Goal: Book appointment/travel/reservation

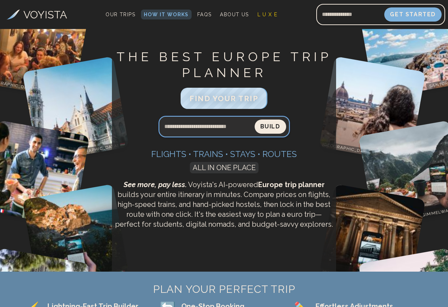
click at [190, 127] on input "Search query" at bounding box center [207, 126] width 96 height 17
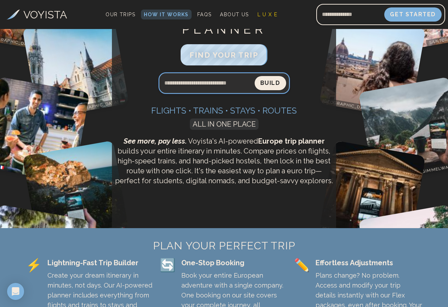
scroll to position [142, 0]
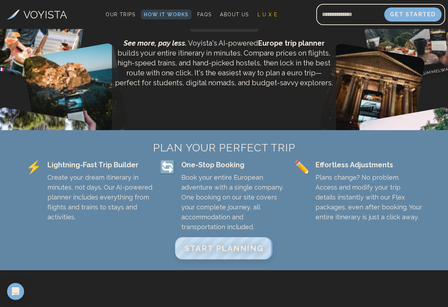
click at [220, 245] on span "START PLANNING" at bounding box center [224, 248] width 79 height 9
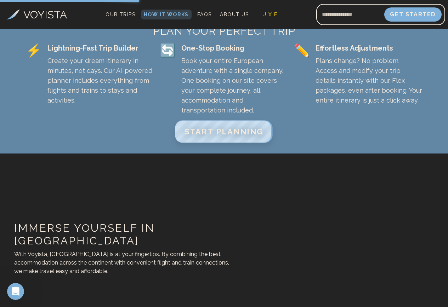
scroll to position [283, 0]
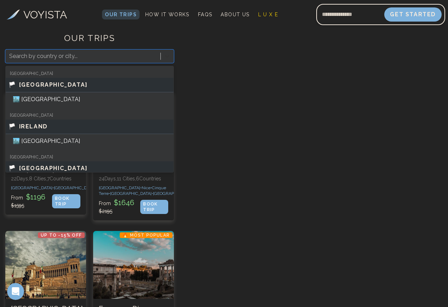
click at [165, 56] on icon at bounding box center [167, 56] width 7 height 7
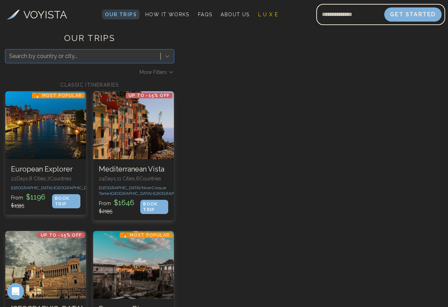
click at [90, 56] on div at bounding box center [83, 56] width 148 height 10
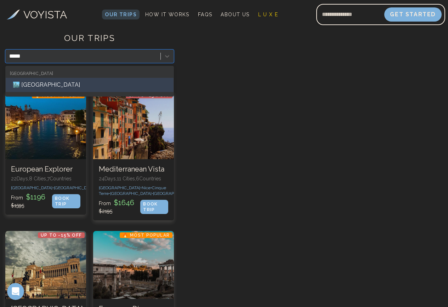
type input "******"
click at [33, 84] on div "🏙️ [GEOGRAPHIC_DATA]" at bounding box center [90, 85] width 168 height 14
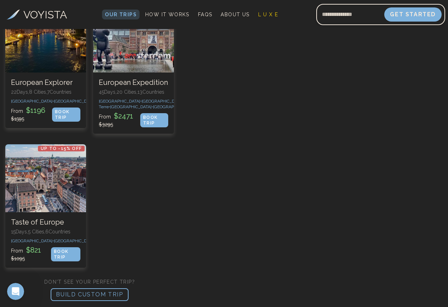
scroll to position [157, 0]
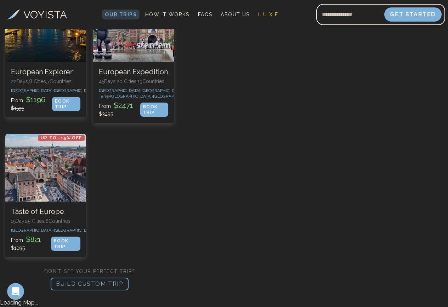
click at [116, 282] on p "BUILD CUSTOM TRIP" at bounding box center [90, 284] width 78 height 13
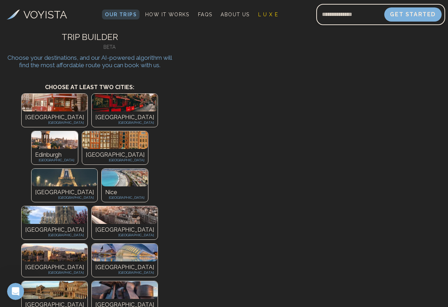
scroll to position [0, 0]
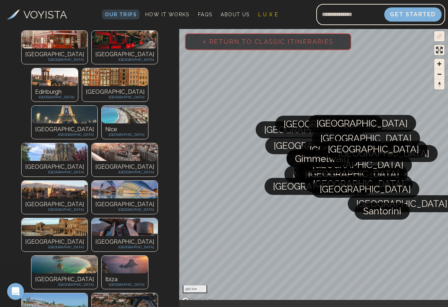
scroll to position [71, 0]
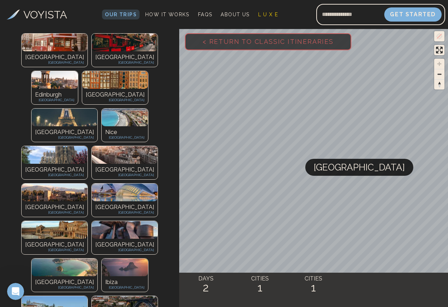
scroll to position [142, 0]
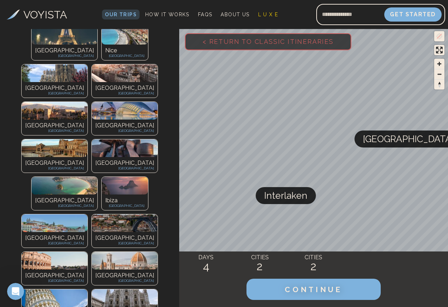
scroll to position [177, 0]
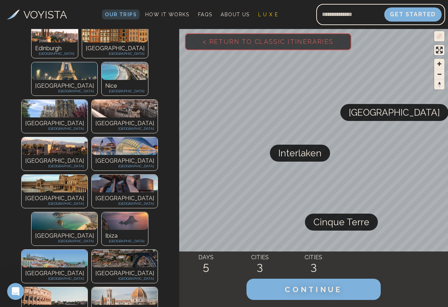
click at [49, 307] on p "[GEOGRAPHIC_DATA]" at bounding box center [54, 311] width 59 height 8
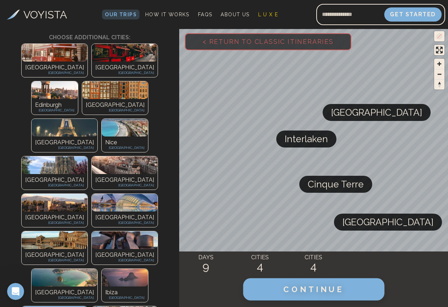
click at [302, 296] on button "CONTINUE" at bounding box center [313, 290] width 141 height 22
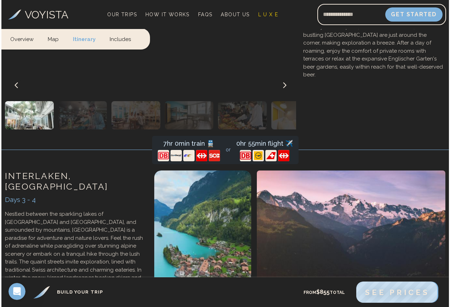
scroll to position [751, 0]
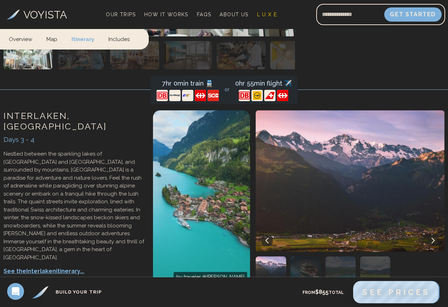
click at [379, 291] on span "See Prices" at bounding box center [396, 292] width 68 height 9
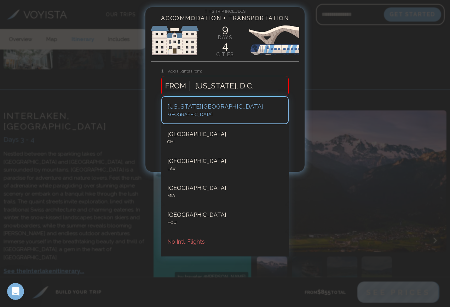
click at [212, 88] on div at bounding box center [224, 86] width 58 height 13
click at [209, 86] on div at bounding box center [224, 86] width 58 height 13
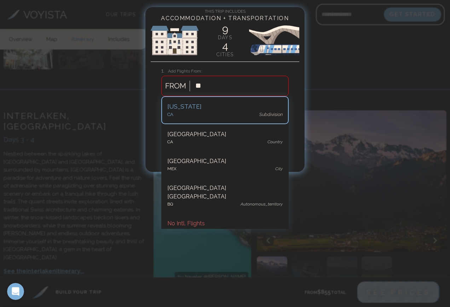
type input "***"
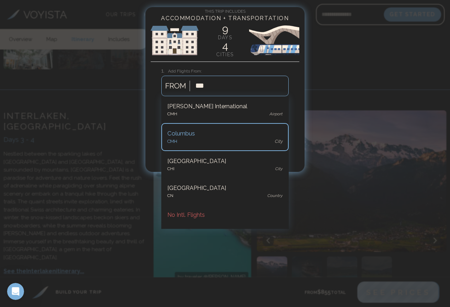
click at [195, 144] on div "[GEOGRAPHIC_DATA]" at bounding box center [225, 141] width 115 height 7
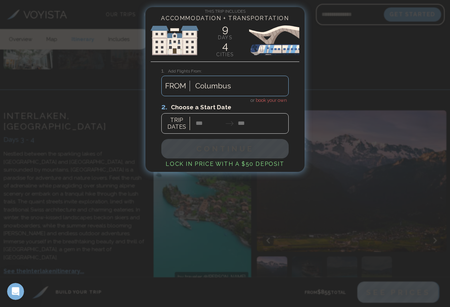
click at [201, 122] on div at bounding box center [224, 118] width 127 height 32
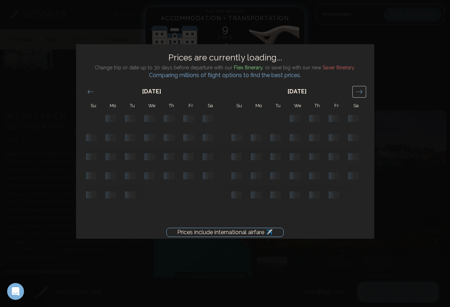
click at [361, 90] on icon "Move forward to switch to the next month." at bounding box center [359, 92] width 7 height 7
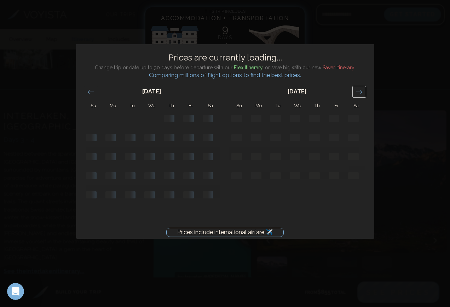
click at [361, 90] on icon "Move forward to switch to the next month." at bounding box center [359, 92] width 7 height 7
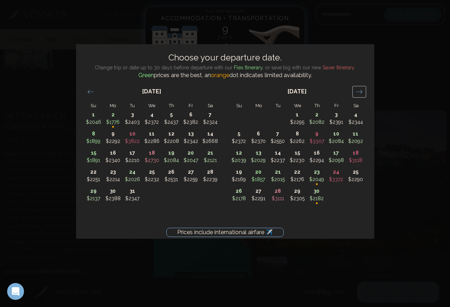
click at [361, 90] on icon "Move forward to switch to the next month." at bounding box center [359, 92] width 7 height 7
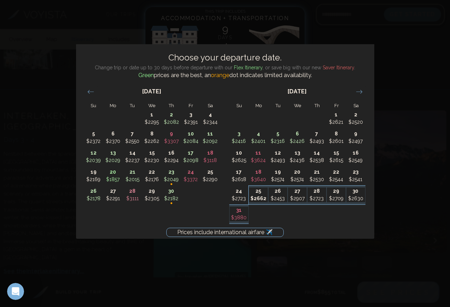
click at [260, 199] on p "$2662" at bounding box center [258, 198] width 19 height 7
type input "********"
type input "*******"
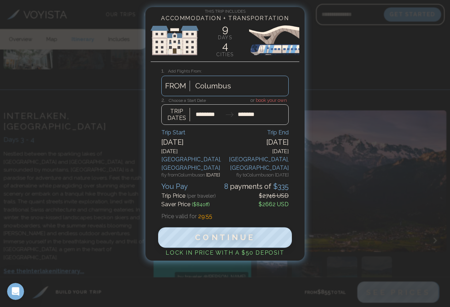
click at [234, 233] on span "Continue" at bounding box center [225, 237] width 61 height 9
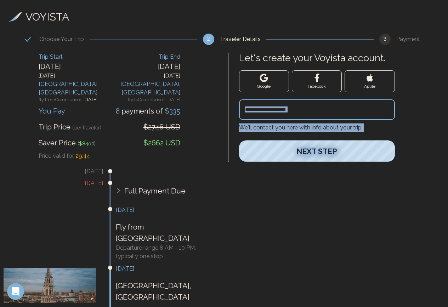
drag, startPoint x: 447, startPoint y: 89, endPoint x: 446, endPoint y: 205, distance: 116.5
click at [446, 205] on div "Let's create your Voyista account. Google Facebook Apple We'll contact you here…" at bounding box center [336, 309] width 224 height 520
drag, startPoint x: 446, startPoint y: 205, endPoint x: 440, endPoint y: 126, distance: 79.2
click at [440, 126] on div "Let's create your Voyista account. Google Facebook Apple We'll contact you here…" at bounding box center [336, 107] width 217 height 109
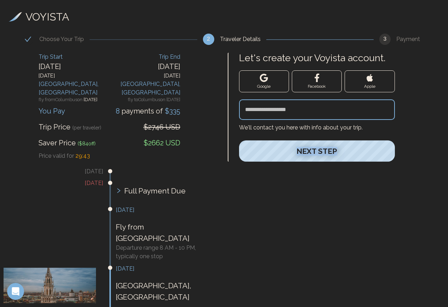
drag, startPoint x: 448, startPoint y: 127, endPoint x: 448, endPoint y: 204, distance: 76.5
click at [448, 204] on html "VOYISTA Choose Your Trip 2 Traveler Details 3 Payment Trip Start [DATE] [GEOGRA…" at bounding box center [224, 284] width 448 height 569
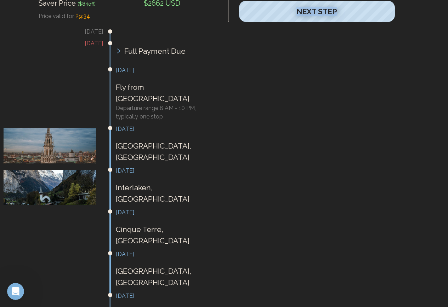
scroll to position [205, 0]
